Goal: Information Seeking & Learning: Find specific fact

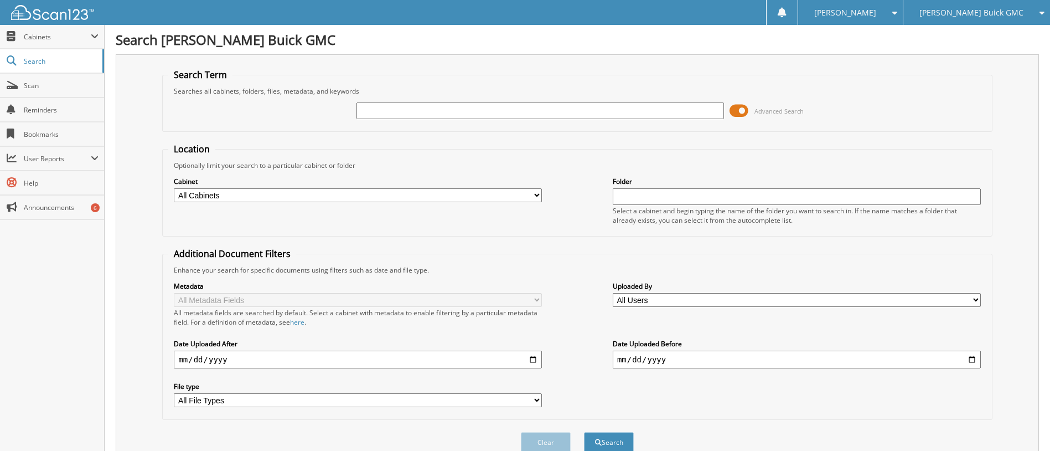
click at [371, 113] on input "text" at bounding box center [541, 110] width 368 height 17
type input "0"
type input "2545013"
click at [584, 432] on button "Search" at bounding box center [609, 442] width 50 height 20
click at [608, 439] on button "Search" at bounding box center [609, 442] width 50 height 20
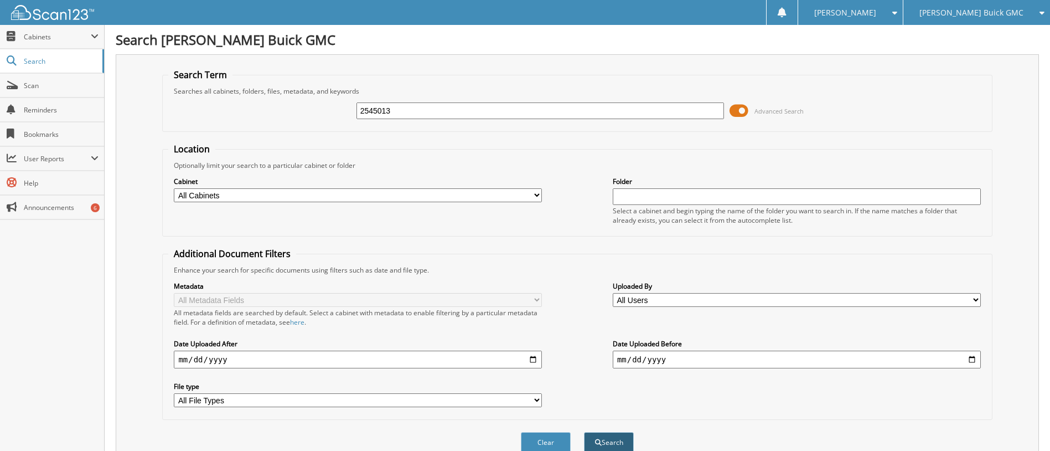
click at [604, 439] on button "Search" at bounding box center [609, 442] width 50 height 20
click at [368, 110] on input "2545013" at bounding box center [541, 110] width 368 height 17
type input "2445013"
click at [609, 442] on button "Search" at bounding box center [609, 442] width 50 height 20
click at [202, 195] on select "All Cabinets ARCHIVE SERVICE RO CAR DEALS RENTAL FORMS SERVICE RO AUTOMATE Need…" at bounding box center [358, 195] width 368 height 14
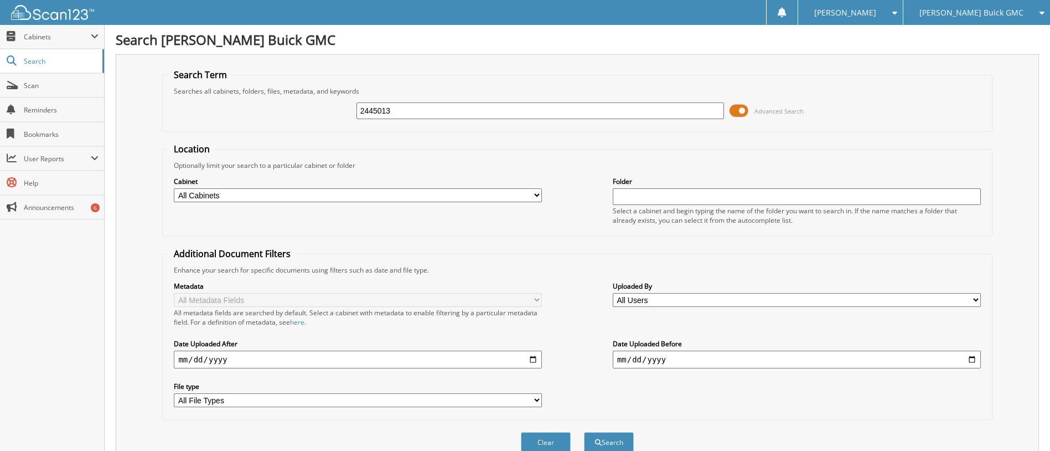
click at [370, 110] on input "2445013" at bounding box center [541, 110] width 368 height 17
click at [371, 106] on input "2445013" at bounding box center [541, 110] width 368 height 17
type input "2545013"
click at [231, 197] on select "All Cabinets ARCHIVE SERVICE RO CAR DEALS RENTAL FORMS SERVICE RO AUTOMATE Need…" at bounding box center [358, 195] width 368 height 14
select select "8479"
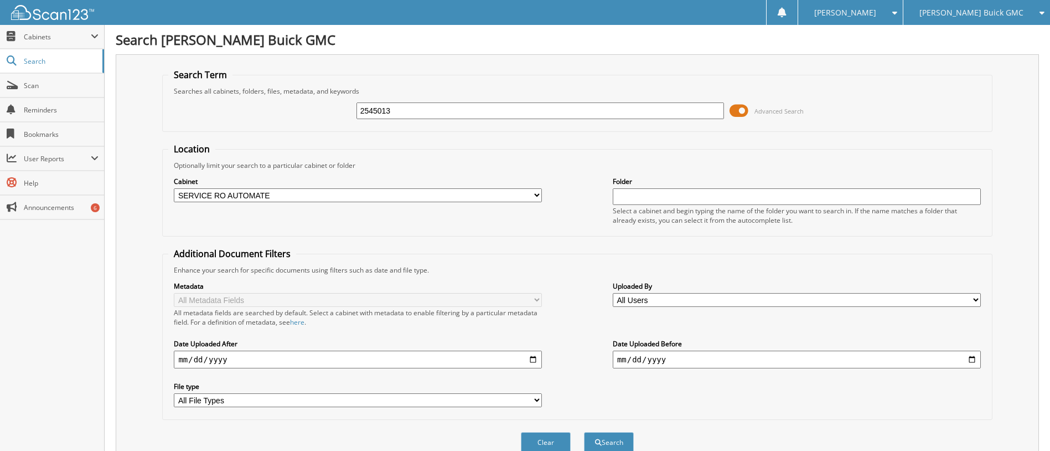
click at [174, 188] on select "All Cabinets ARCHIVE SERVICE RO CAR DEALS RENTAL FORMS SERVICE RO AUTOMATE Need…" at bounding box center [358, 195] width 368 height 14
click at [602, 438] on button "Search" at bounding box center [609, 442] width 50 height 20
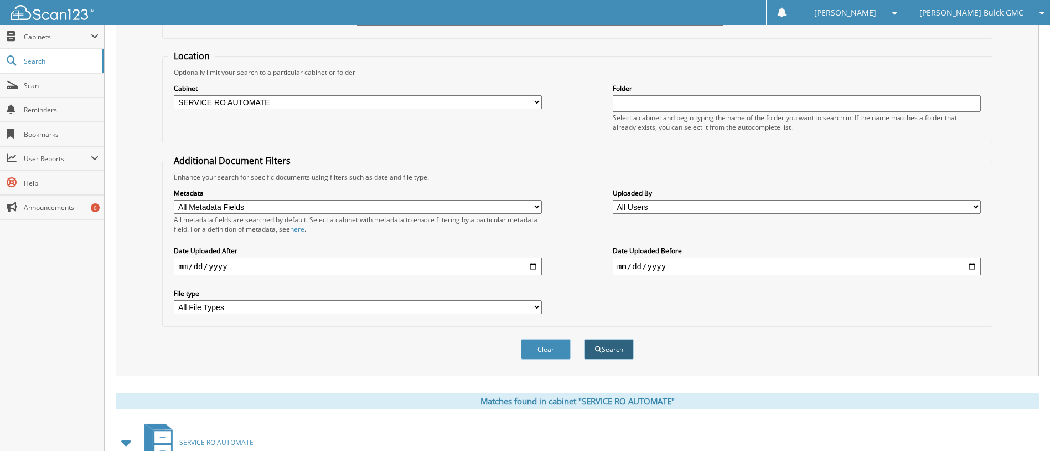
scroll to position [211, 0]
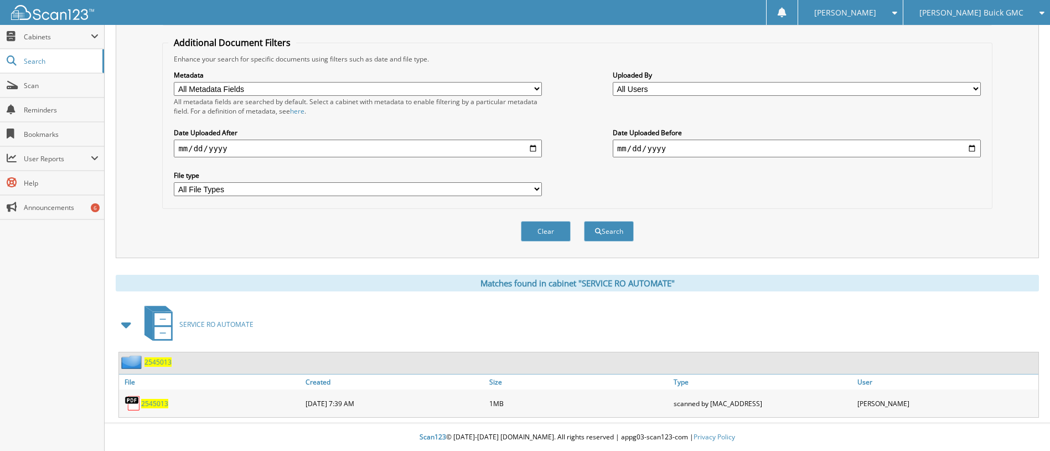
click at [149, 404] on span "2545013" at bounding box center [154, 403] width 27 height 9
